Goal: Transaction & Acquisition: Purchase product/service

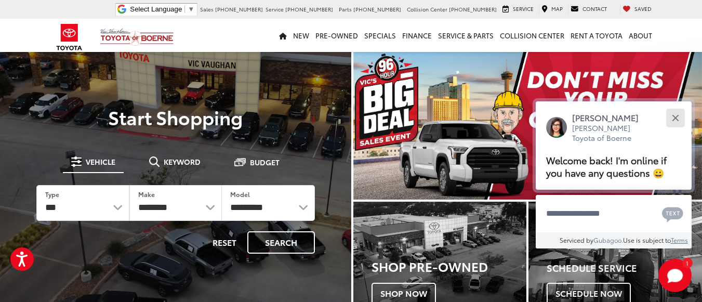
click at [671, 117] on button "Close" at bounding box center [675, 118] width 22 height 22
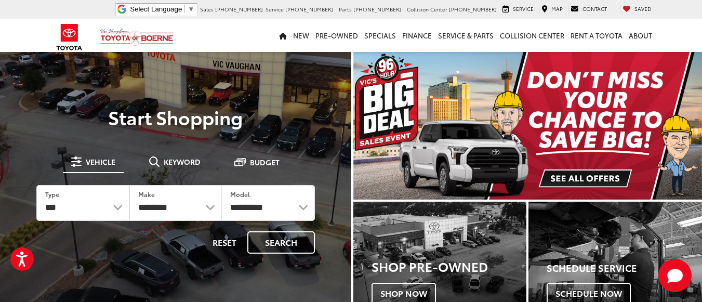
drag, startPoint x: 165, startPoint y: 157, endPoint x: 159, endPoint y: 165, distance: 9.8
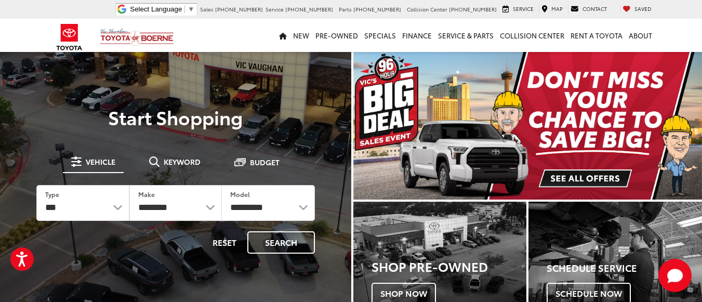
click at [165, 158] on span "Keyword" at bounding box center [182, 161] width 37 height 7
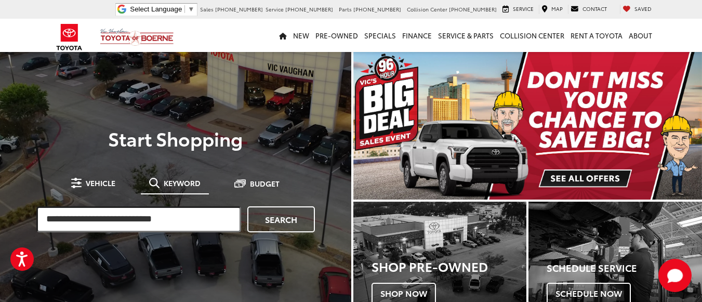
click at [141, 219] on input "search" at bounding box center [138, 219] width 205 height 26
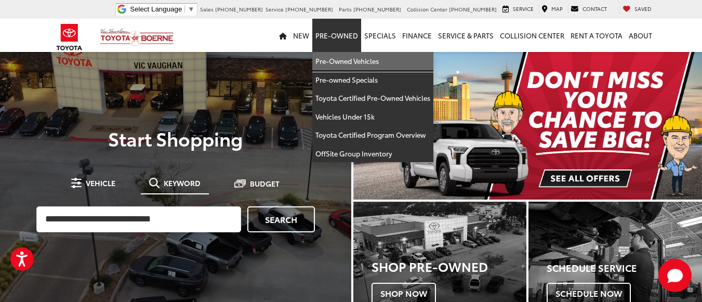
drag, startPoint x: 355, startPoint y: 54, endPoint x: 262, endPoint y: 71, distance: 94.0
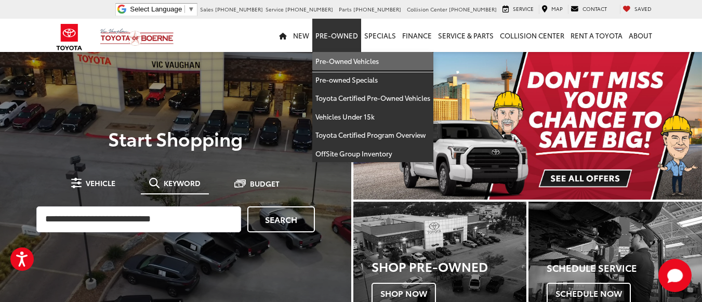
click at [355, 54] on link "Pre-Owned Vehicles" at bounding box center [372, 61] width 121 height 19
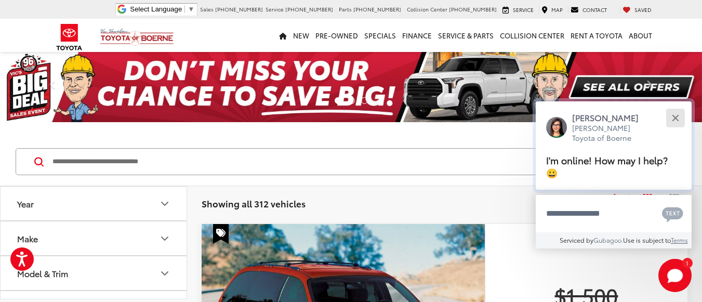
click at [679, 115] on button "Close" at bounding box center [675, 118] width 22 height 22
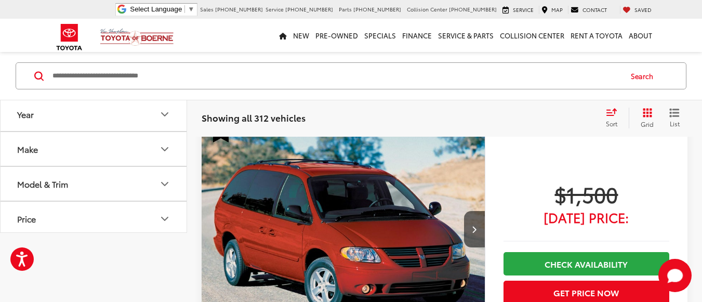
scroll to position [19, 0]
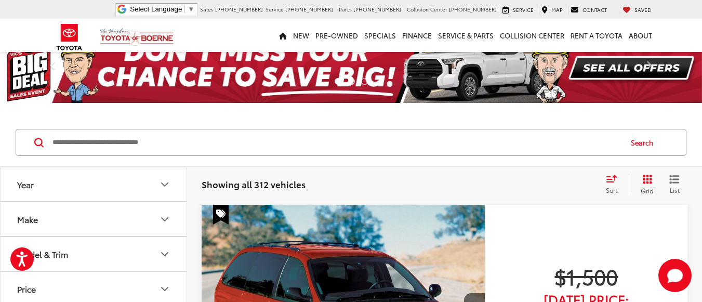
click at [229, 148] on input "Search by Make, Model, or Keyword" at bounding box center [335, 142] width 569 height 25
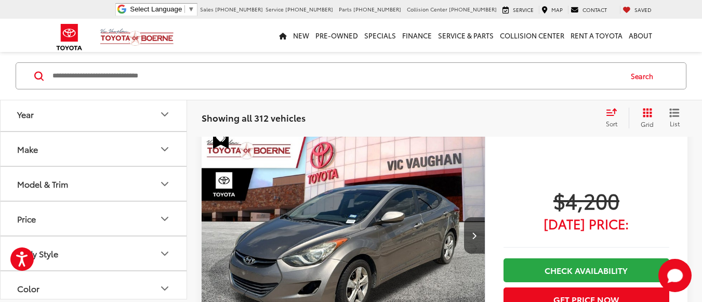
scroll to position [4954, 0]
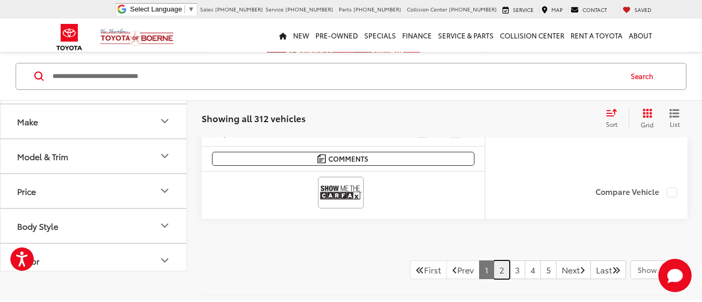
click at [494, 276] on link "2" at bounding box center [502, 269] width 16 height 19
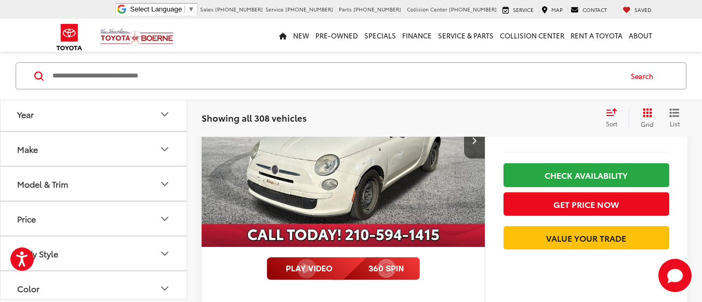
scroll to position [3064, 0]
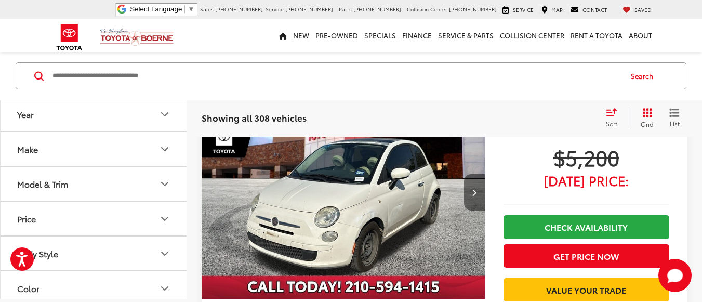
click at [470, 199] on button "Next image" at bounding box center [474, 192] width 21 height 36
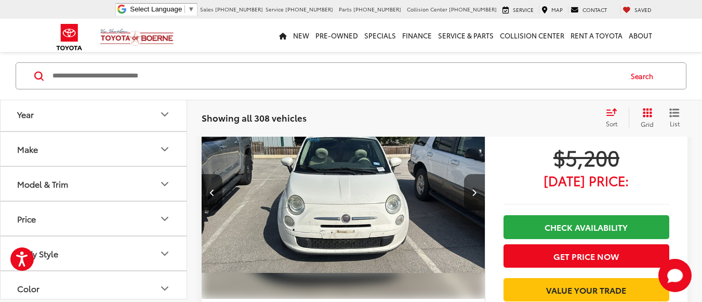
click at [470, 199] on button "Next image" at bounding box center [474, 192] width 21 height 36
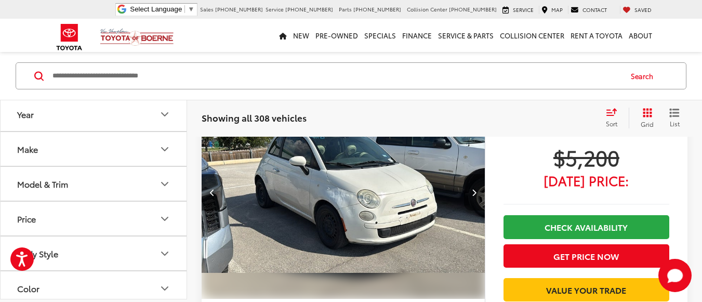
click at [470, 199] on button "Next image" at bounding box center [474, 192] width 21 height 36
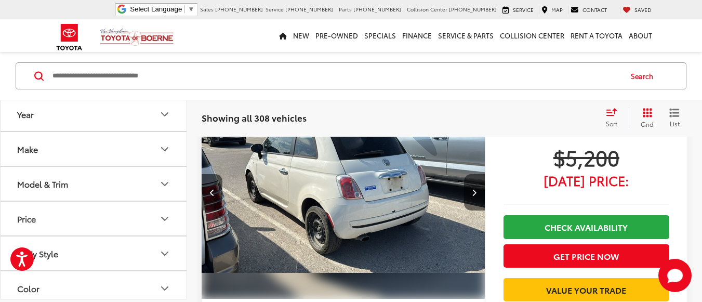
click at [470, 199] on button "Next image" at bounding box center [474, 192] width 21 height 36
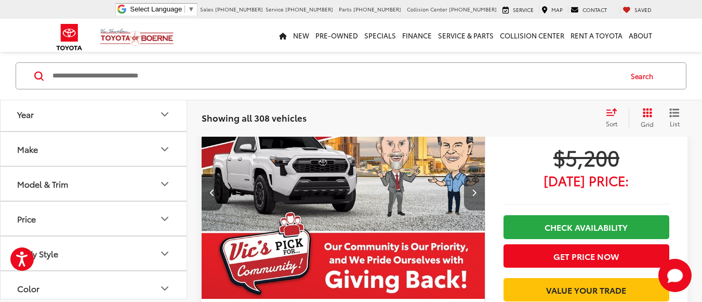
click at [470, 199] on button "Next image" at bounding box center [474, 192] width 21 height 36
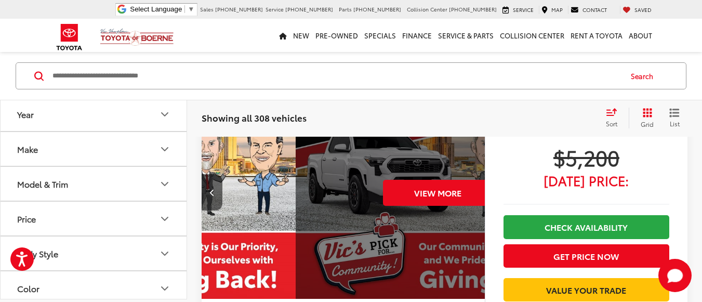
scroll to position [0, 1424]
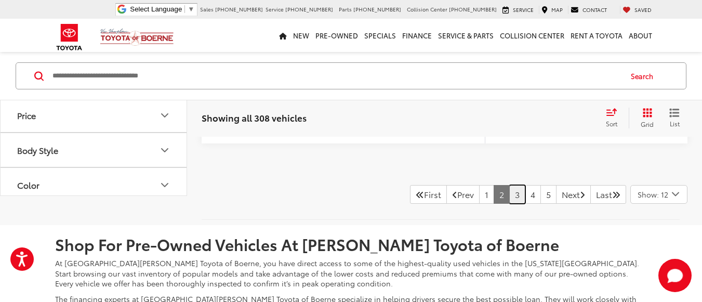
click at [509, 204] on link "3" at bounding box center [517, 194] width 16 height 19
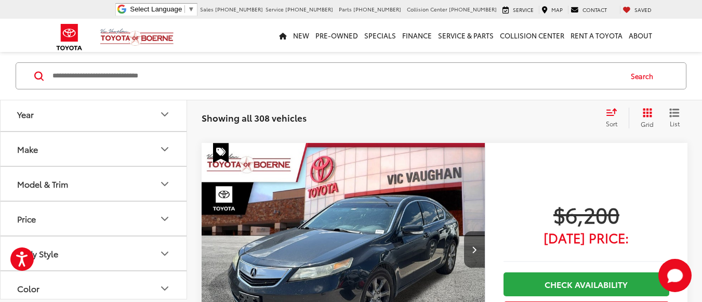
scroll to position [553, 0]
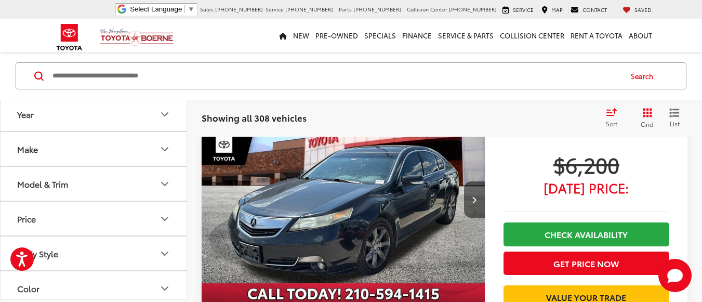
click at [480, 203] on button "Next image" at bounding box center [474, 199] width 21 height 36
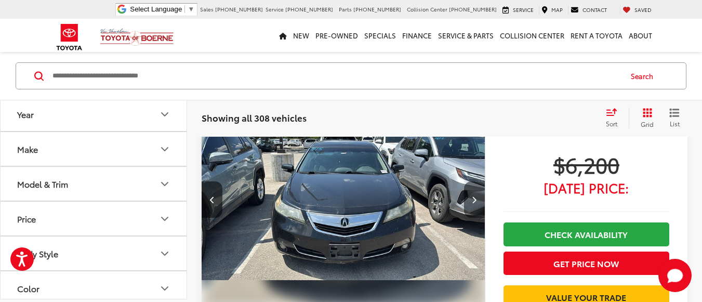
click at [480, 203] on button "Next image" at bounding box center [474, 199] width 21 height 36
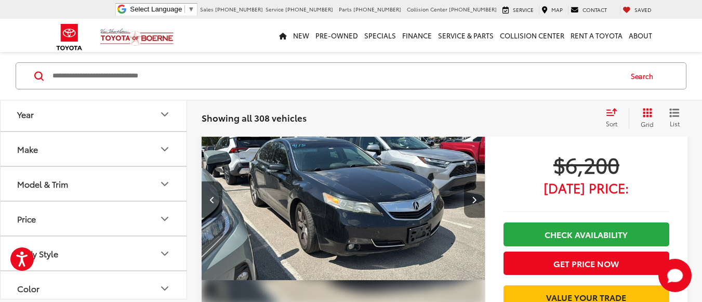
click at [480, 203] on button "Next image" at bounding box center [474, 199] width 21 height 36
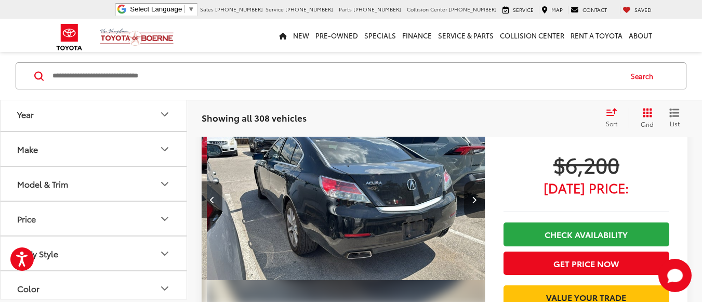
scroll to position [0, 854]
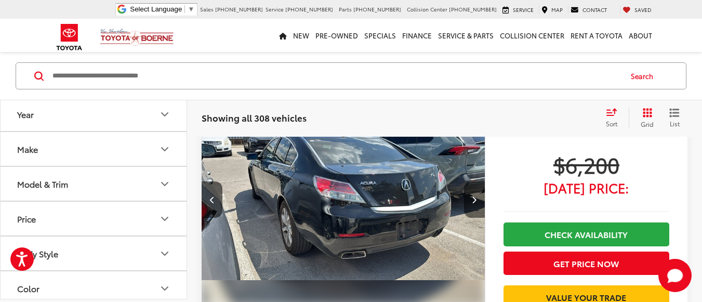
click at [480, 203] on button "Next image" at bounding box center [474, 199] width 21 height 36
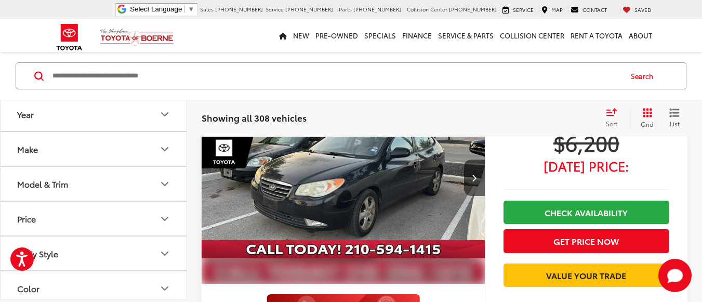
scroll to position [2216, 0]
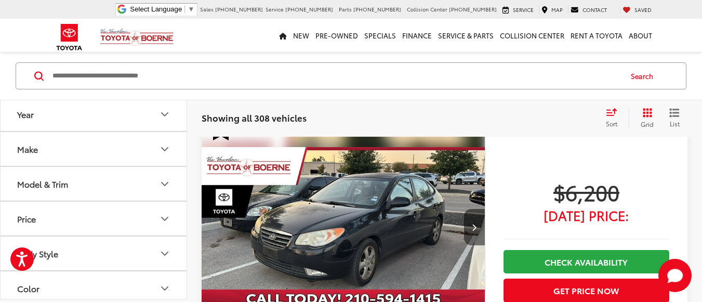
click at [476, 218] on button "Next image" at bounding box center [474, 227] width 21 height 36
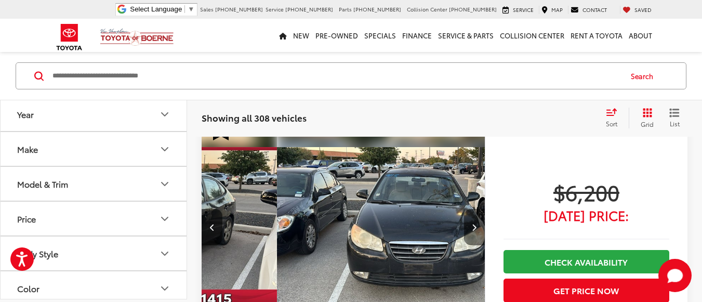
scroll to position [0, 285]
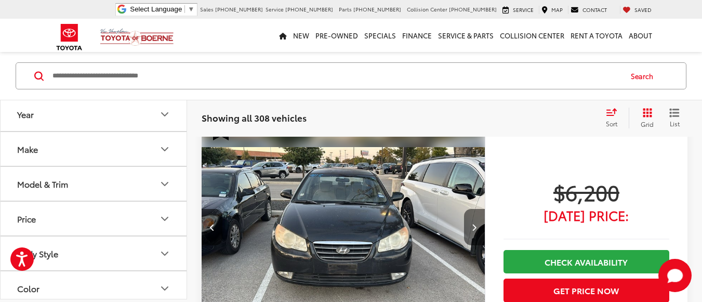
click at [476, 218] on button "Next image" at bounding box center [474, 227] width 21 height 36
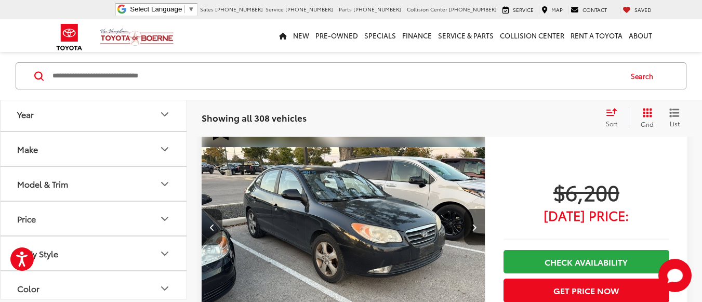
click at [476, 218] on button "Next image" at bounding box center [474, 227] width 21 height 36
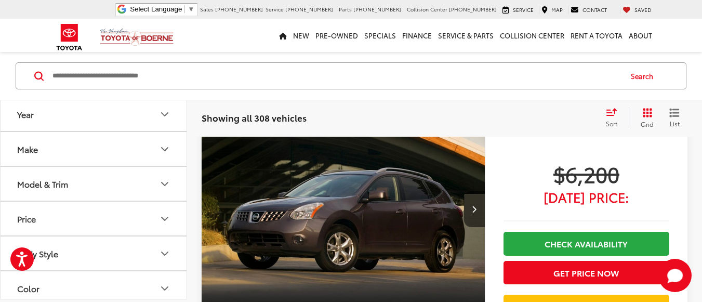
scroll to position [2631, 0]
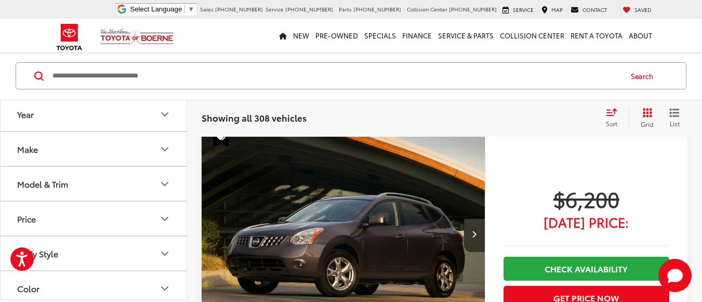
click at [472, 228] on button "Next image" at bounding box center [474, 234] width 21 height 36
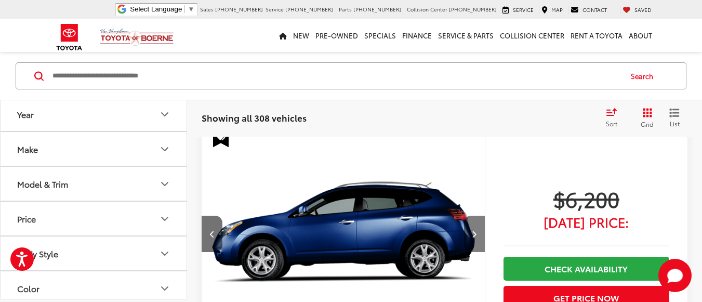
click at [472, 228] on button "Next image" at bounding box center [474, 234] width 21 height 36
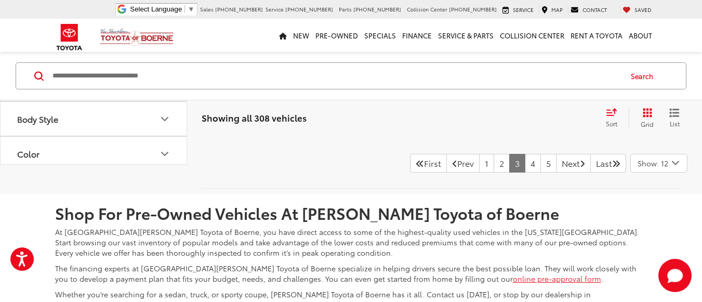
scroll to position [5021, 0]
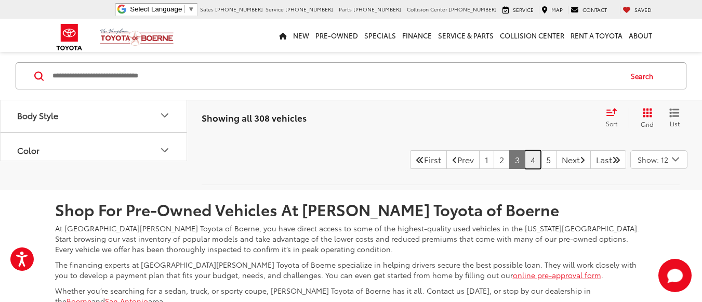
click at [525, 169] on link "4" at bounding box center [533, 159] width 16 height 19
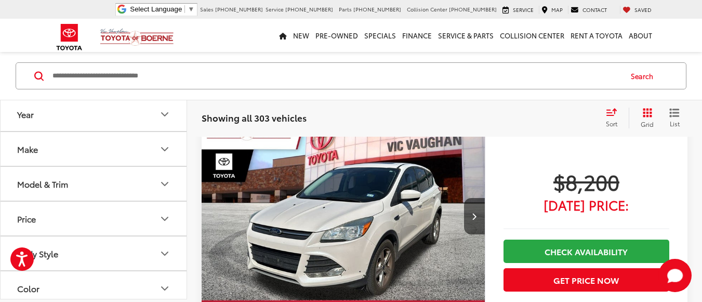
scroll to position [969, 0]
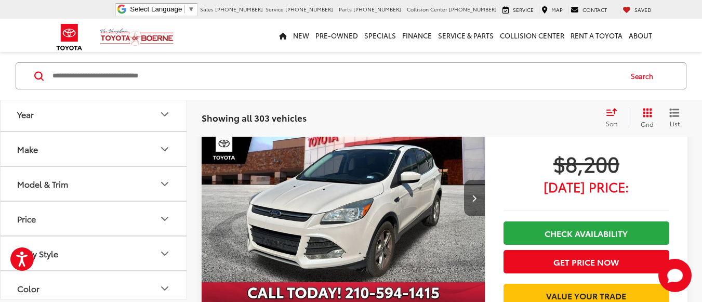
click at [474, 215] on button "Next image" at bounding box center [474, 198] width 21 height 36
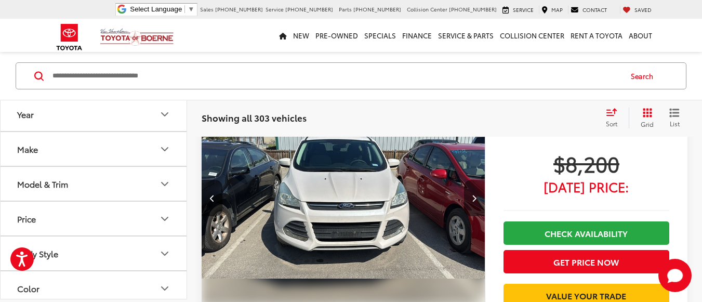
click at [474, 215] on button "Next image" at bounding box center [474, 198] width 21 height 36
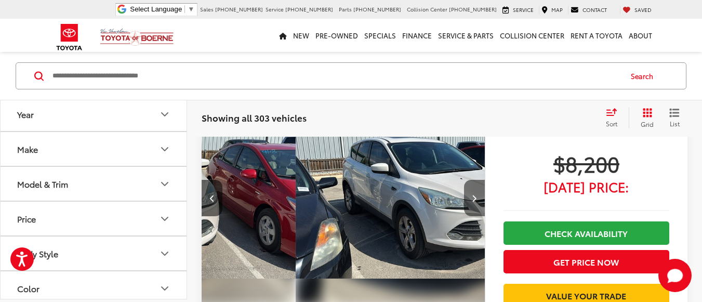
scroll to position [0, 569]
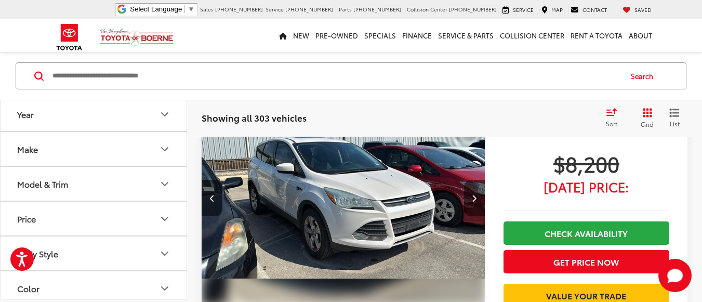
click at [474, 215] on button "Next image" at bounding box center [474, 198] width 21 height 36
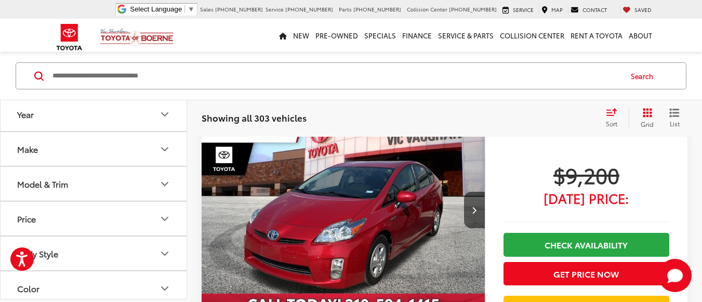
scroll to position [2631, 0]
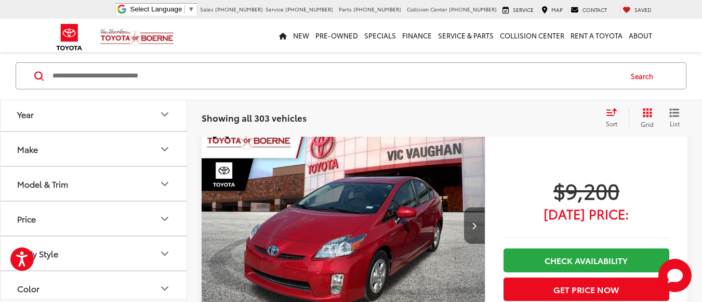
click at [469, 231] on button "Next image" at bounding box center [474, 225] width 21 height 36
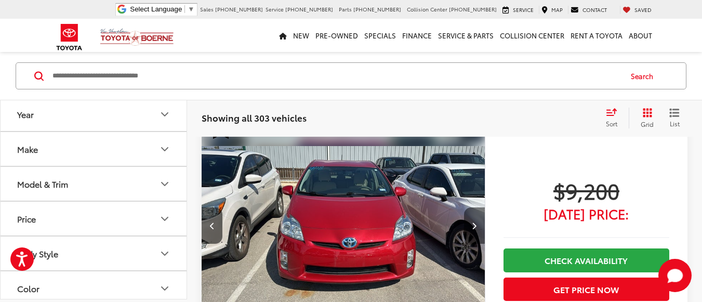
click at [480, 229] on button "Next image" at bounding box center [474, 225] width 21 height 36
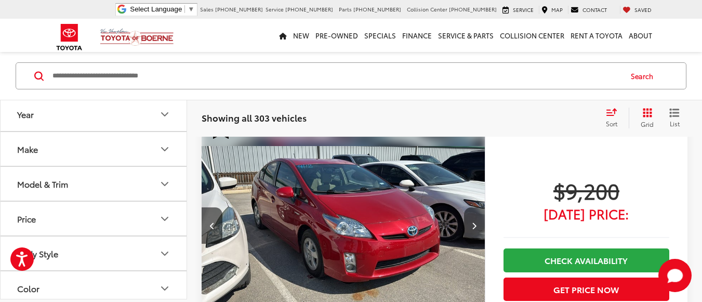
click at [480, 229] on button "Next image" at bounding box center [474, 225] width 21 height 36
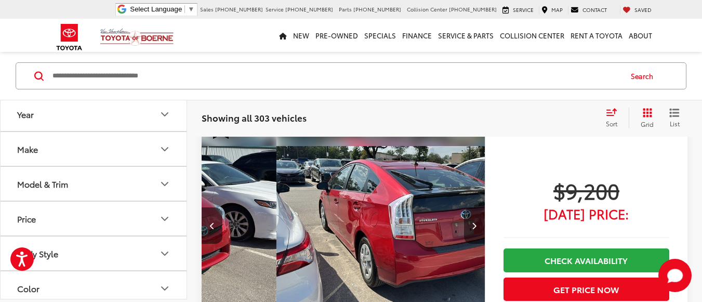
scroll to position [0, 854]
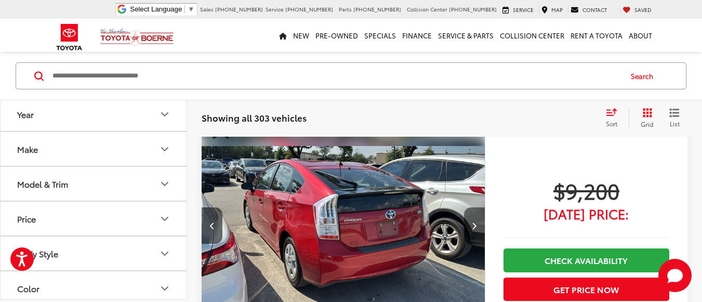
click at [480, 229] on button "Next image" at bounding box center [474, 225] width 21 height 36
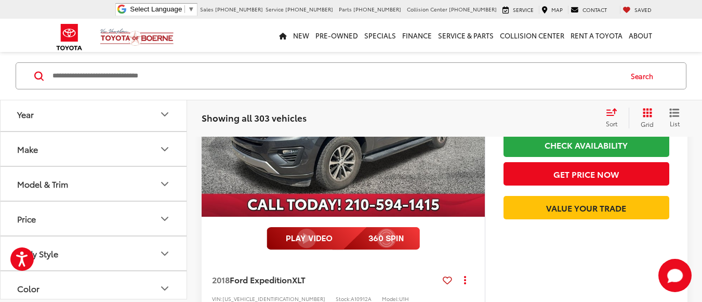
scroll to position [5073, 0]
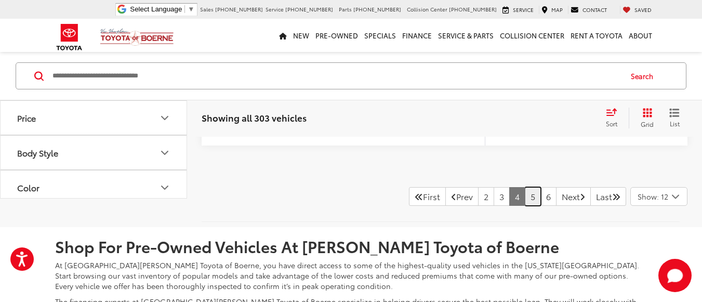
click at [525, 206] on link "5" at bounding box center [533, 196] width 16 height 19
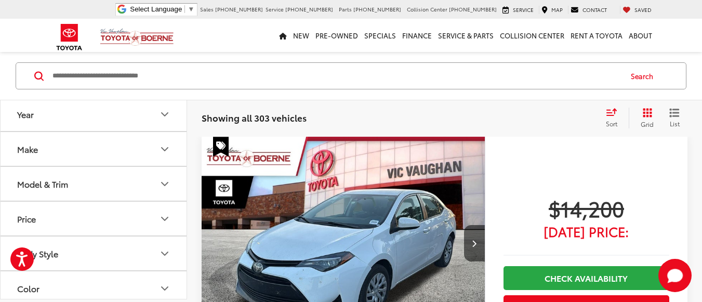
scroll to position [501, 0]
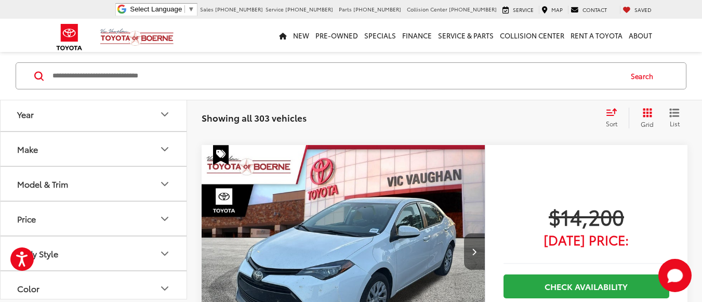
click at [470, 241] on button "Next image" at bounding box center [474, 251] width 21 height 36
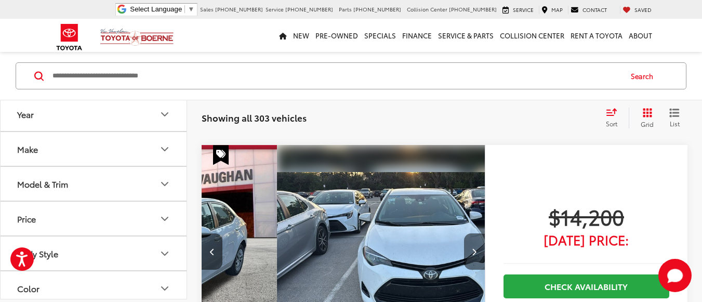
scroll to position [0, 285]
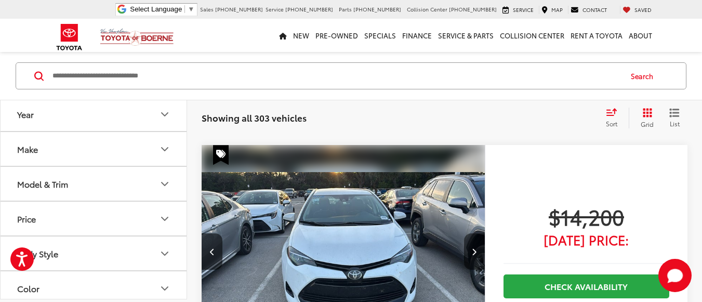
click at [474, 245] on button "Next image" at bounding box center [474, 251] width 21 height 36
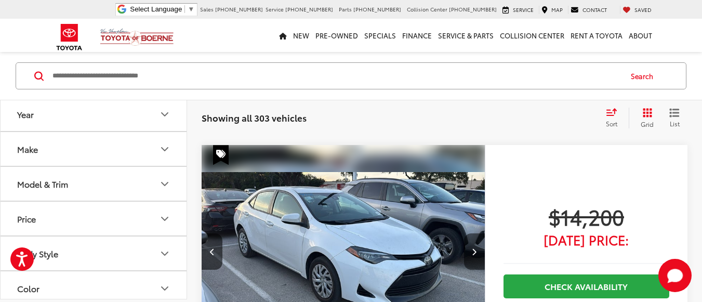
click at [474, 245] on button "Next image" at bounding box center [474, 251] width 21 height 36
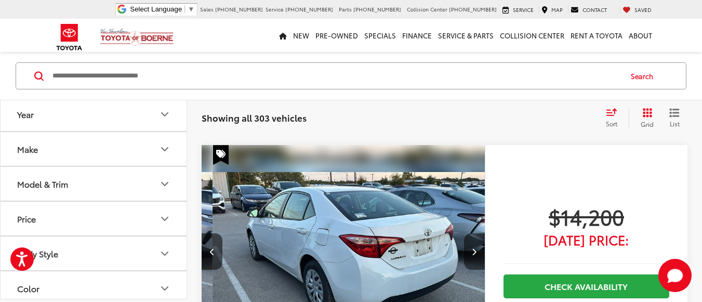
scroll to position [0, 854]
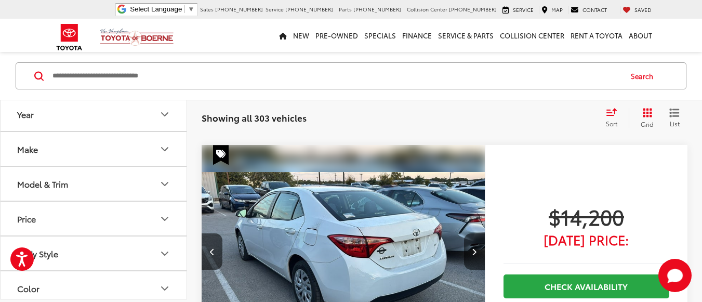
click at [474, 245] on button "Next image" at bounding box center [474, 251] width 21 height 36
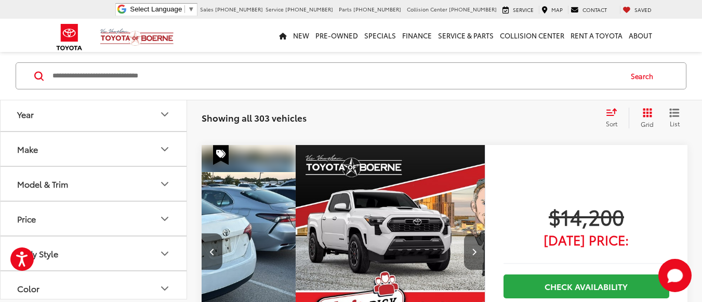
scroll to position [0, 1139]
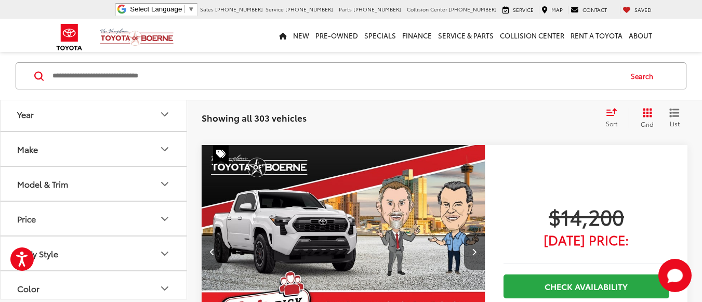
click at [206, 248] on button "Previous image" at bounding box center [212, 251] width 21 height 36
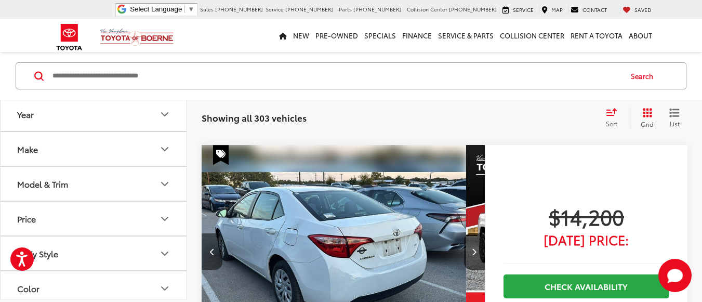
click at [214, 245] on button "Previous image" at bounding box center [212, 251] width 21 height 36
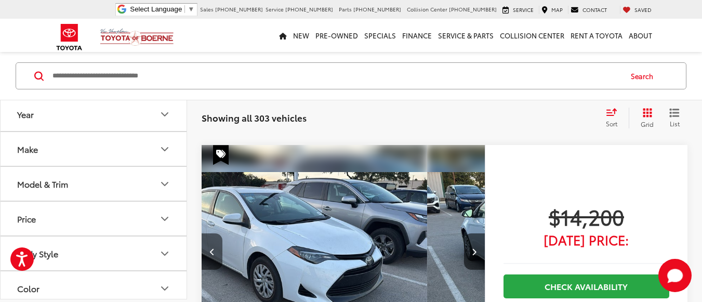
click at [214, 245] on button "Previous image" at bounding box center [212, 251] width 21 height 36
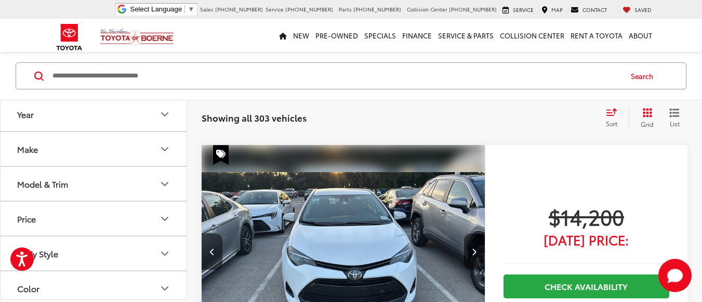
click at [214, 245] on button "Previous image" at bounding box center [212, 251] width 21 height 36
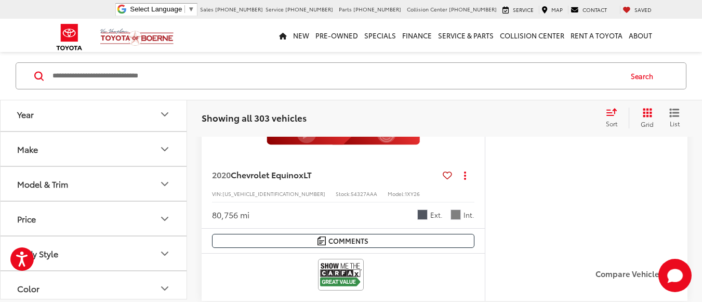
scroll to position [1385, 0]
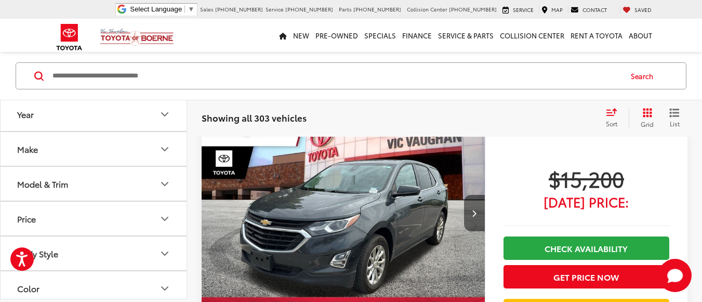
click at [478, 215] on button "Next image" at bounding box center [474, 213] width 21 height 36
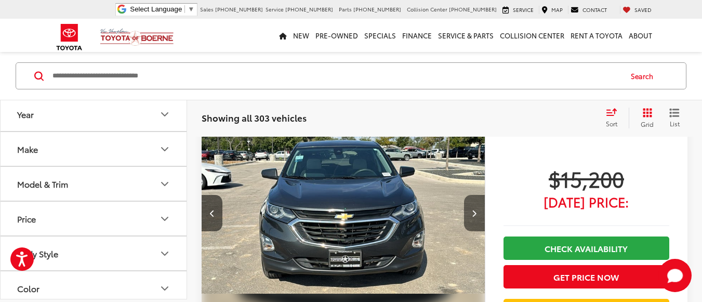
click at [478, 215] on button "Next image" at bounding box center [474, 213] width 21 height 36
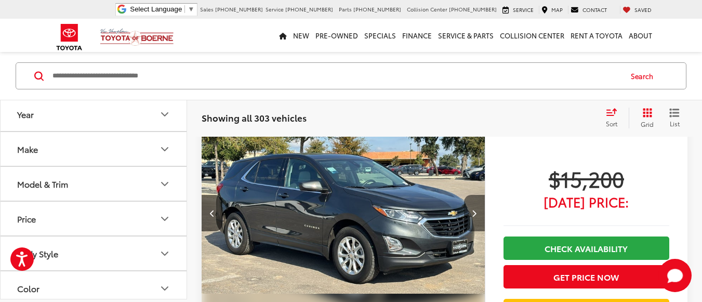
click at [478, 215] on button "Next image" at bounding box center [474, 213] width 21 height 36
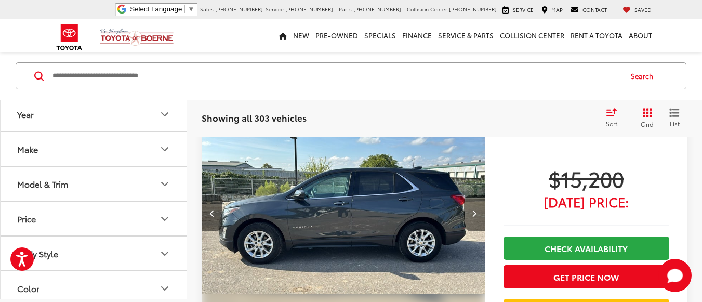
click at [478, 215] on button "Next image" at bounding box center [474, 213] width 21 height 36
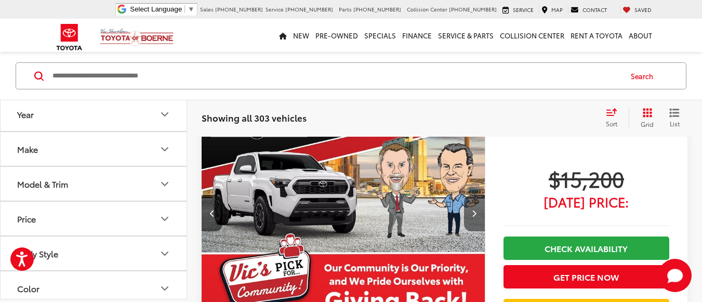
click at [478, 215] on button "Next image" at bounding box center [474, 213] width 21 height 36
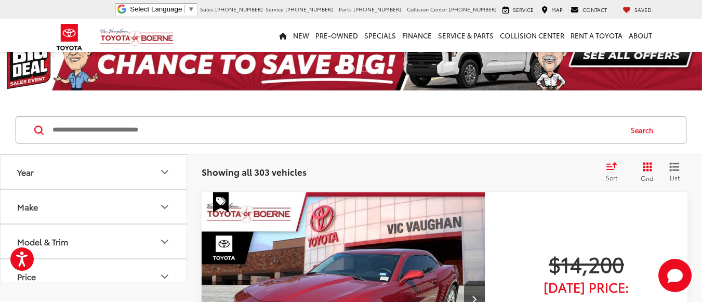
scroll to position [0, 0]
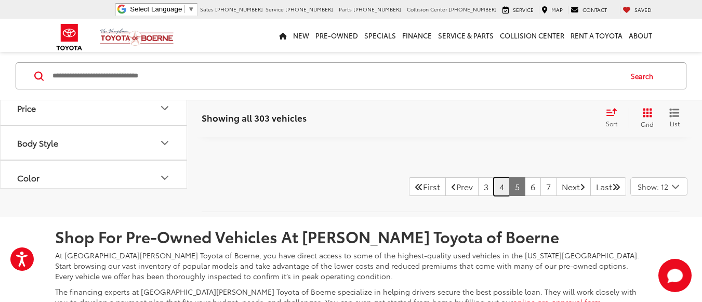
click at [494, 188] on link "4" at bounding box center [502, 186] width 16 height 19
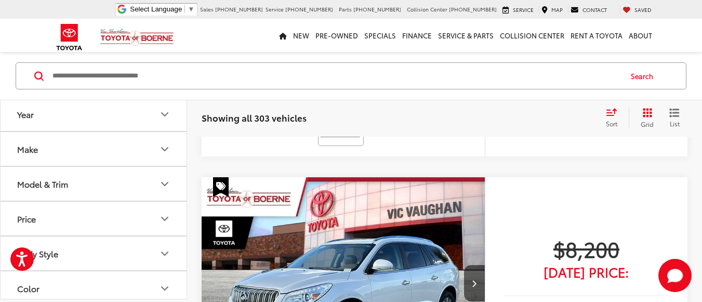
scroll to position [1333, 0]
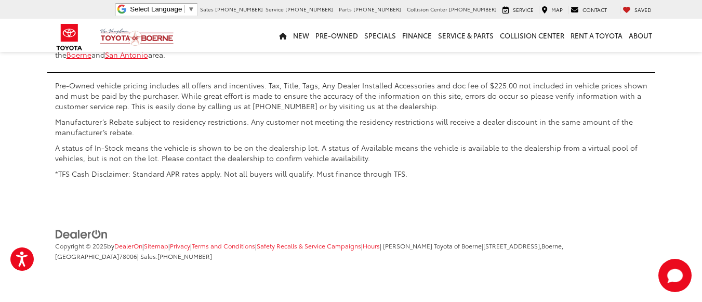
drag, startPoint x: 540, startPoint y: 135, endPoint x: 520, endPoint y: 256, distance: 123.3
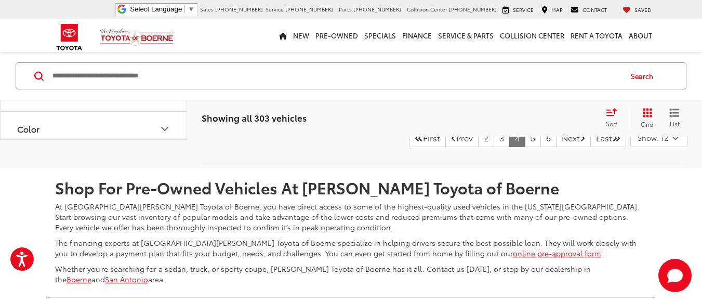
scroll to position [5053, 0]
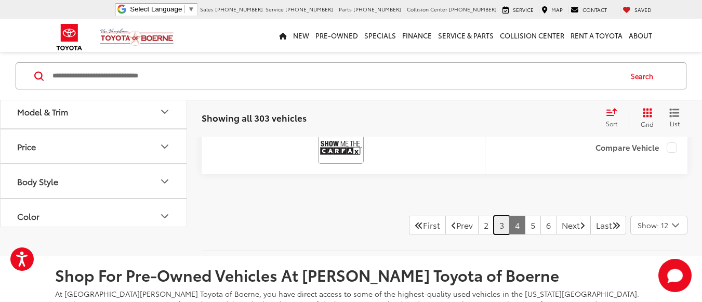
click at [494, 233] on link "3" at bounding box center [502, 225] width 16 height 19
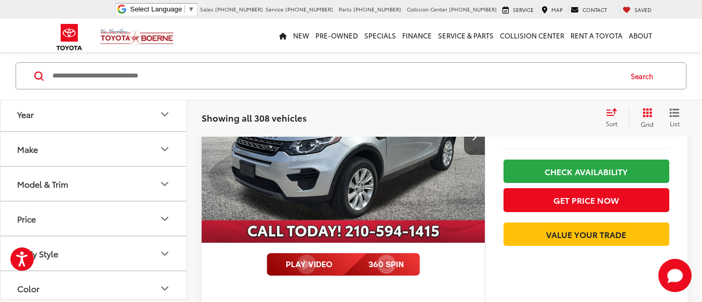
scroll to position [3463, 0]
